Goal: Information Seeking & Learning: Learn about a topic

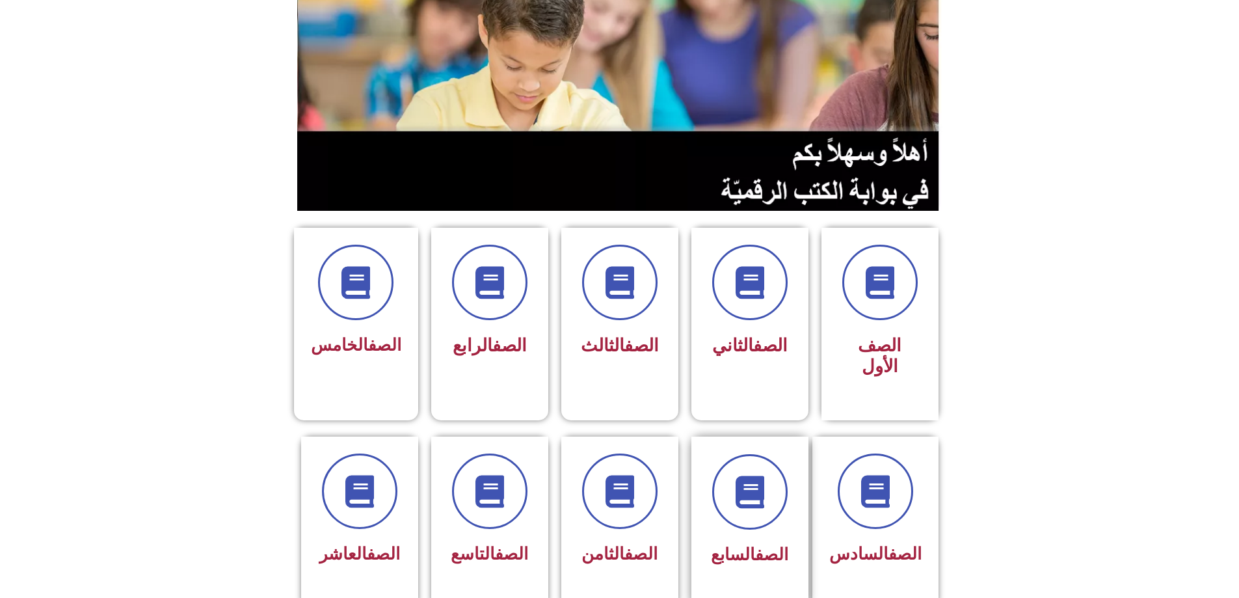
scroll to position [325, 0]
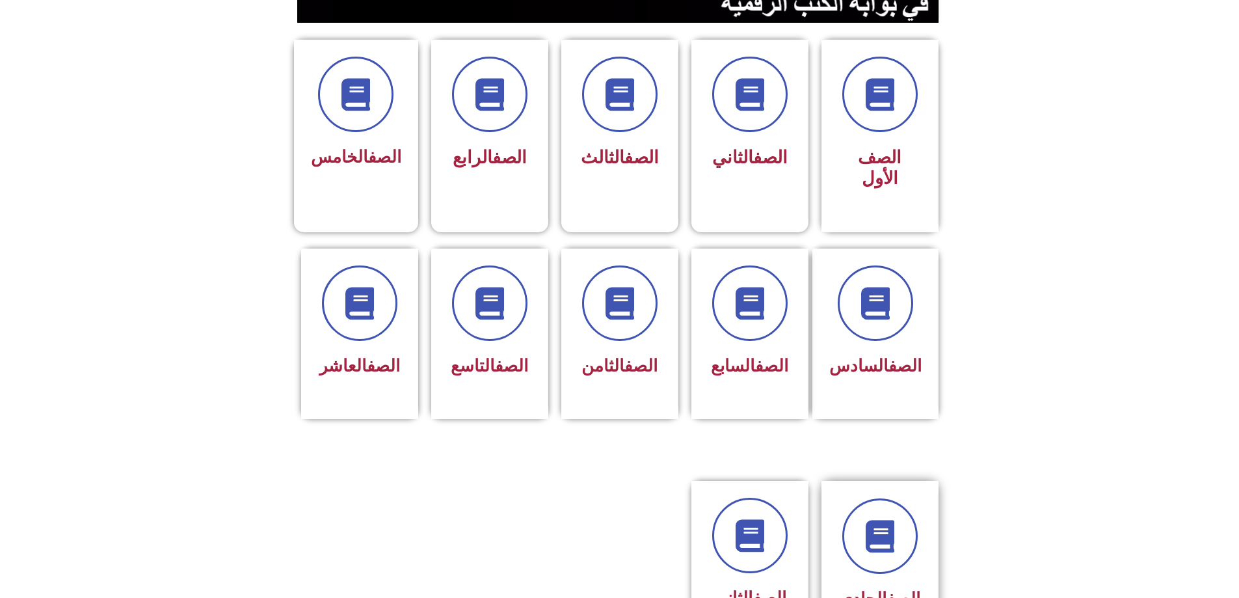
click at [838, 496] on div "الصف الحادي عشر" at bounding box center [880, 577] width 117 height 192
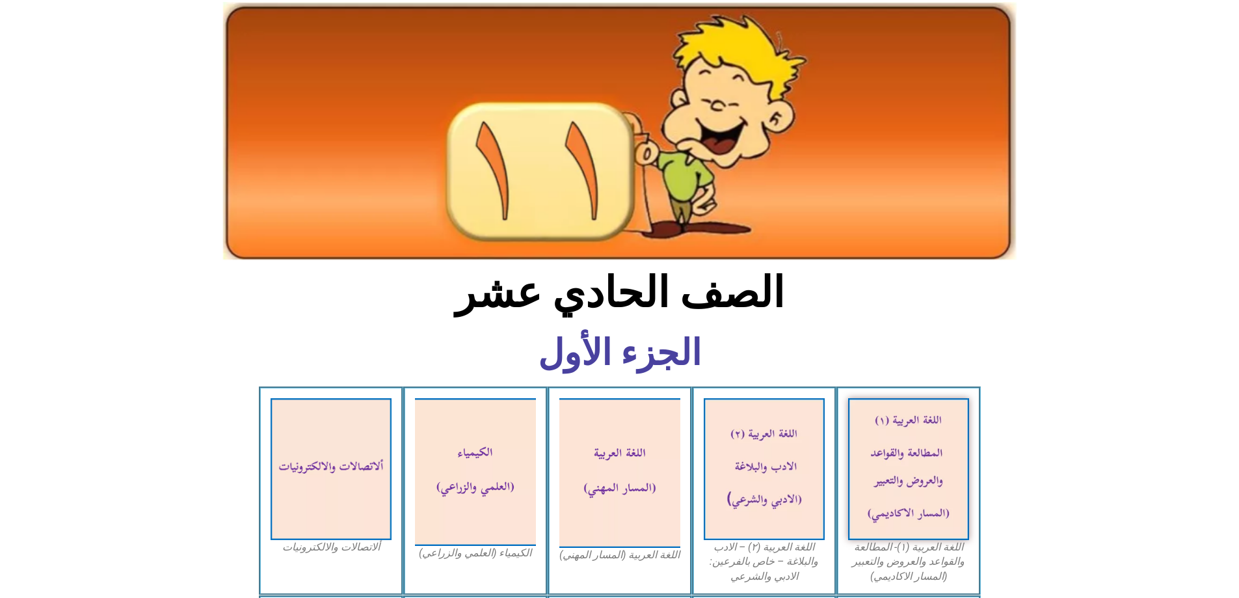
scroll to position [195, 0]
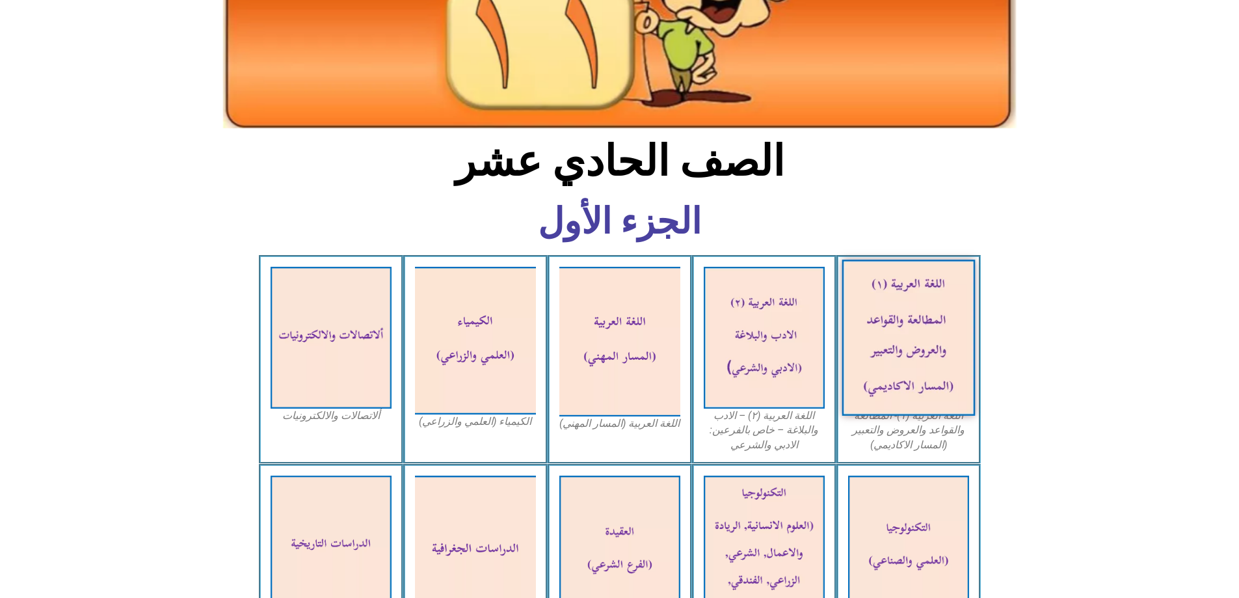
click at [878, 311] on img at bounding box center [908, 338] width 133 height 156
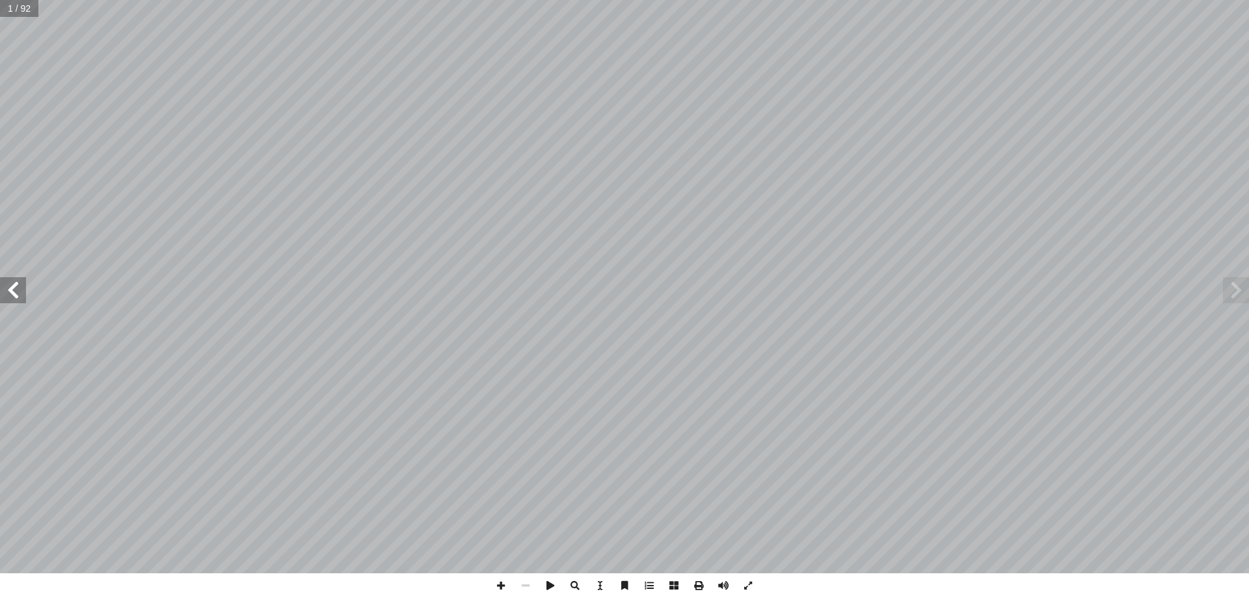
click at [10, 295] on span at bounding box center [13, 290] width 26 height 26
click at [12, 295] on span at bounding box center [13, 290] width 26 height 26
click at [10, 288] on span at bounding box center [13, 290] width 26 height 26
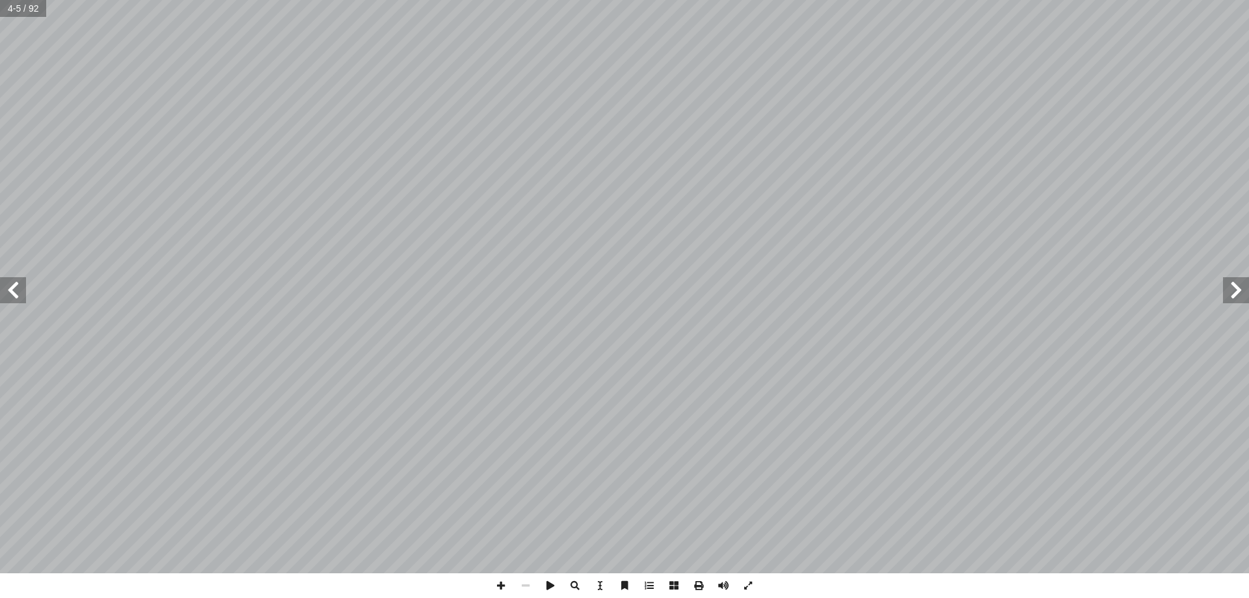
click at [10, 288] on span at bounding box center [13, 290] width 26 height 26
click at [8, 292] on span at bounding box center [13, 290] width 26 height 26
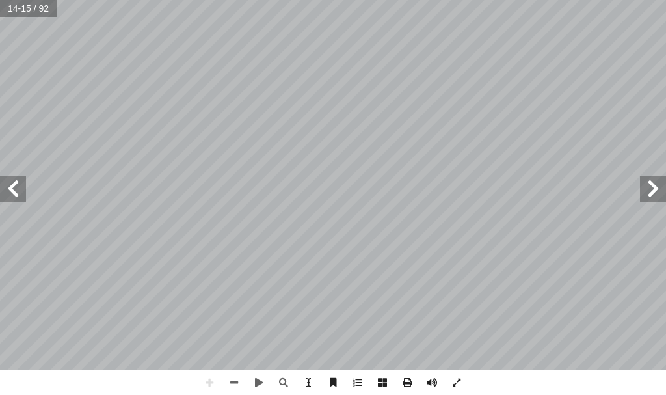
click at [10, 183] on span at bounding box center [13, 189] width 26 height 26
click at [654, 198] on span at bounding box center [653, 189] width 26 height 26
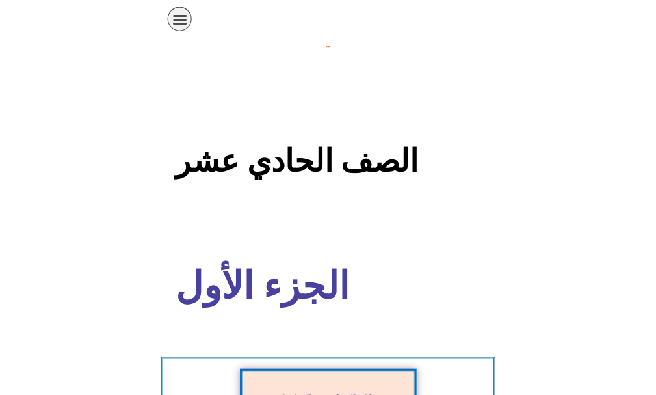
scroll to position [195, 0]
